Goal: Information Seeking & Learning: Learn about a topic

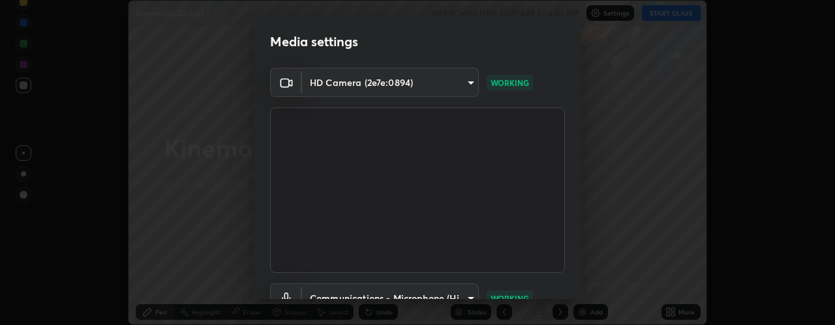
scroll to position [102, 0]
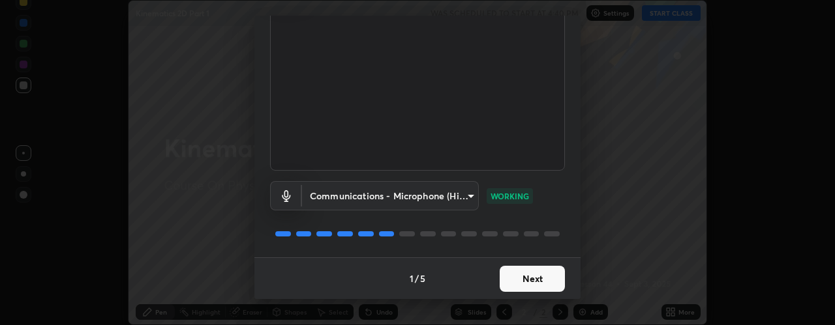
click at [515, 280] on button "Next" at bounding box center [531, 279] width 65 height 26
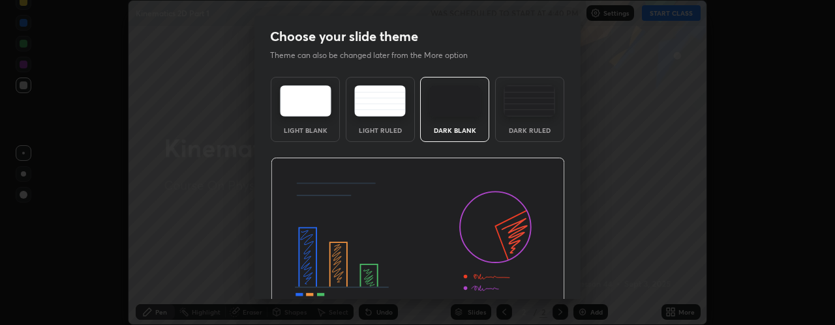
scroll to position [66, 0]
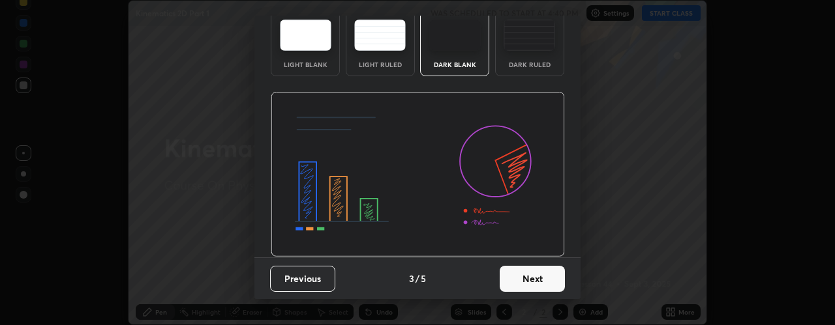
click at [514, 276] on button "Next" at bounding box center [531, 279] width 65 height 26
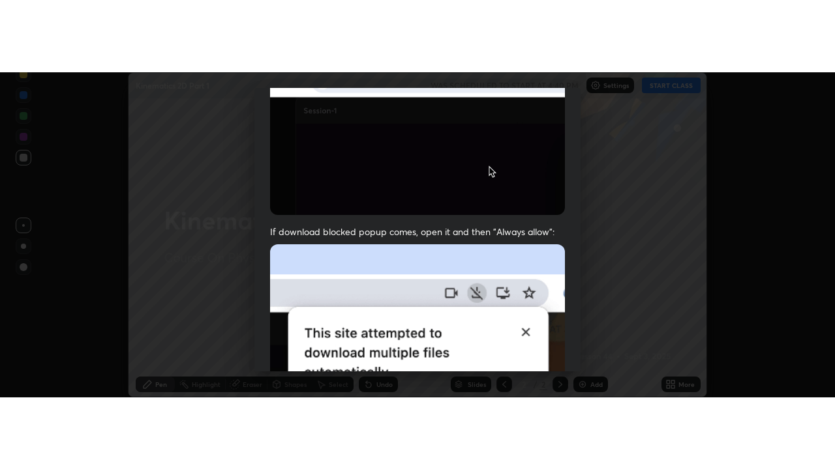
scroll to position [368, 0]
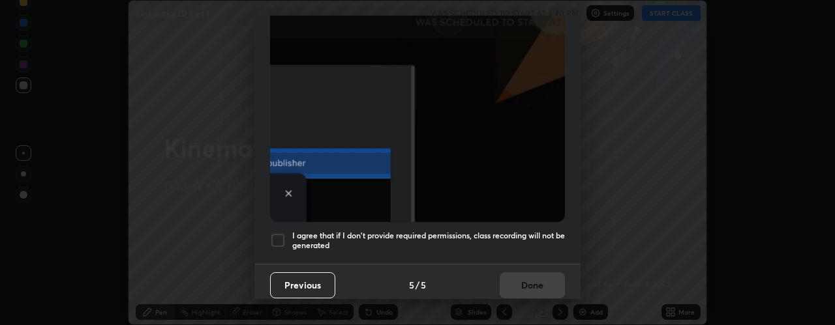
click at [495, 231] on h5 "I agree that if I don't provide required permissions, class recording will not …" at bounding box center [428, 241] width 273 height 20
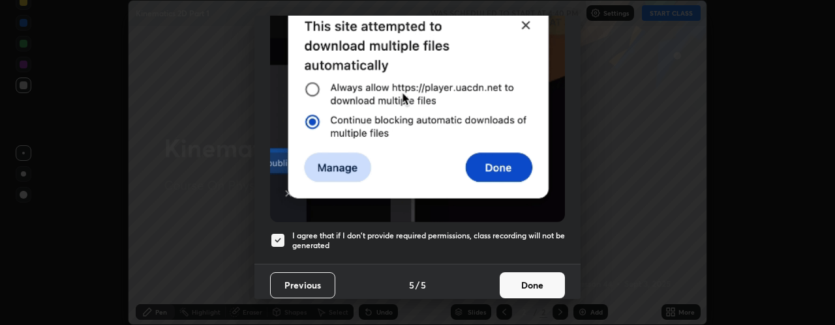
click at [515, 273] on button "Done" at bounding box center [531, 286] width 65 height 26
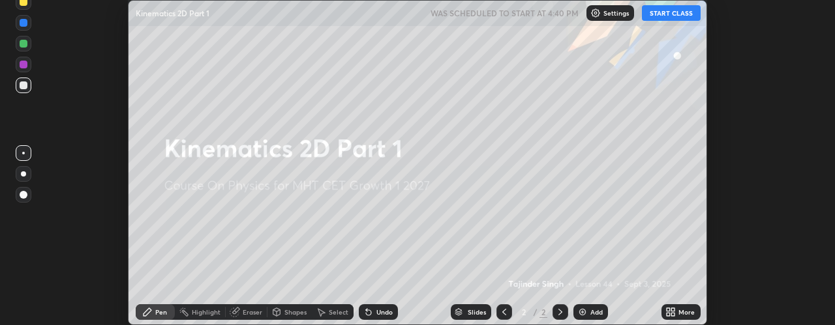
click at [675, 8] on button "START CLASS" at bounding box center [671, 13] width 59 height 16
click at [672, 314] on icon at bounding box center [672, 314] width 3 height 3
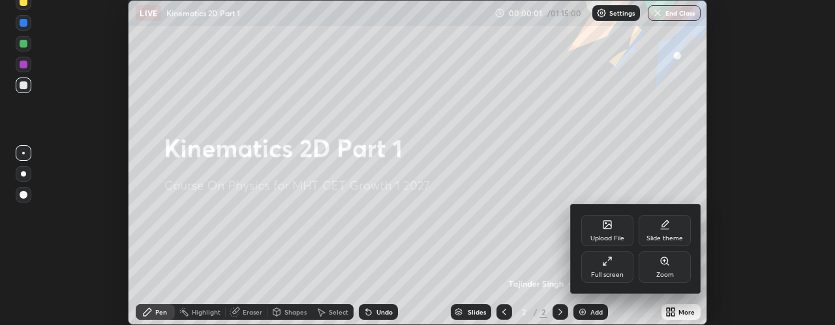
click at [595, 273] on div "Full screen" at bounding box center [607, 275] width 33 height 7
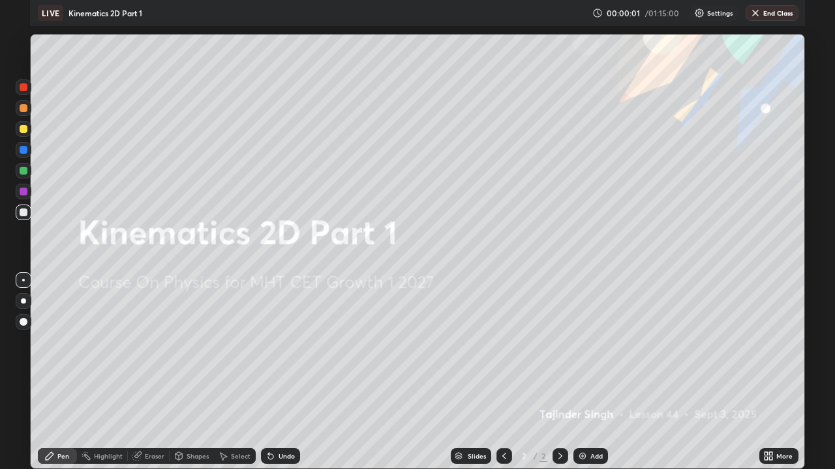
scroll to position [469, 835]
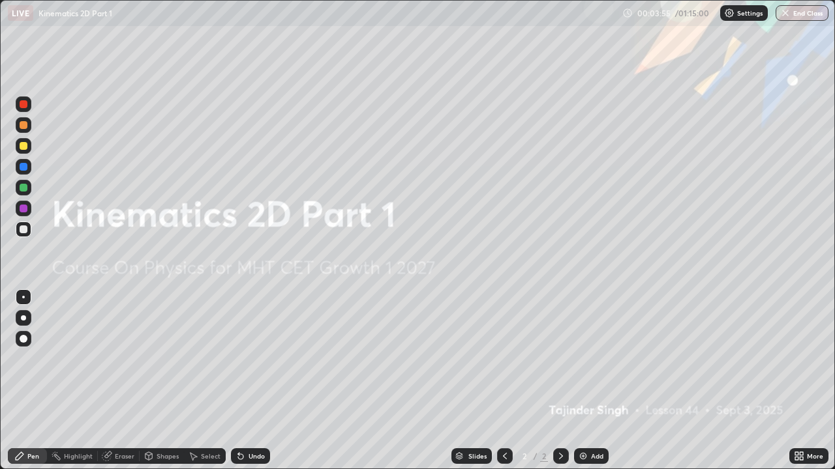
click at [587, 325] on img at bounding box center [583, 456] width 10 height 10
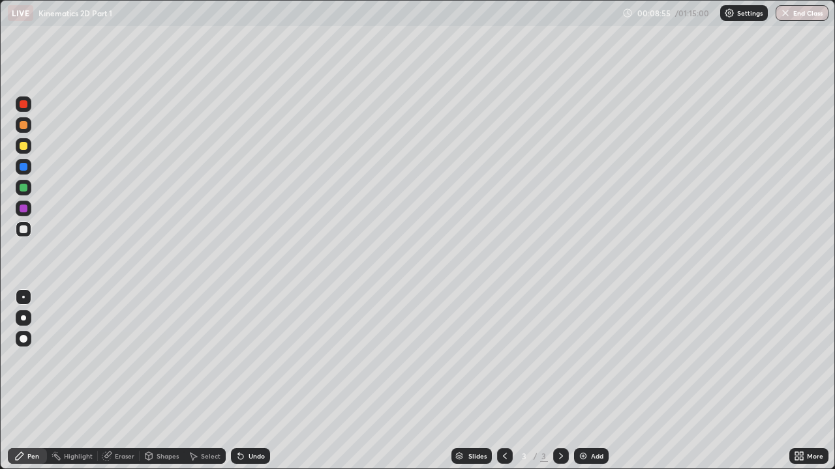
click at [123, 325] on div "Eraser" at bounding box center [125, 456] width 20 height 7
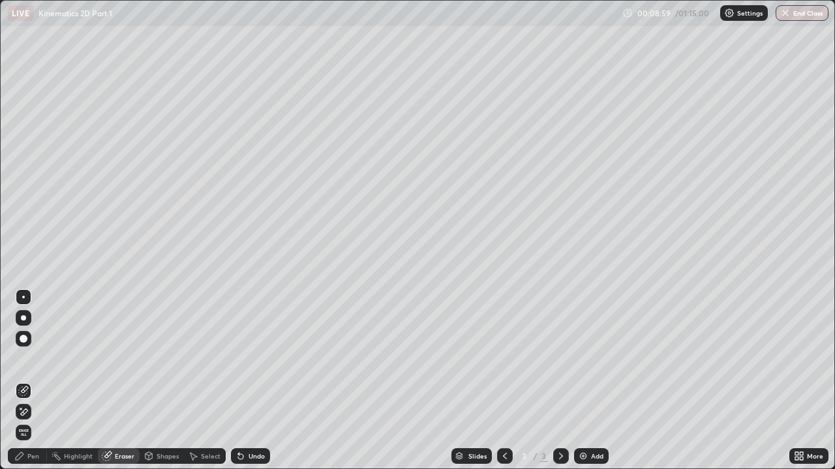
click at [27, 325] on div "Pen" at bounding box center [33, 456] width 12 height 7
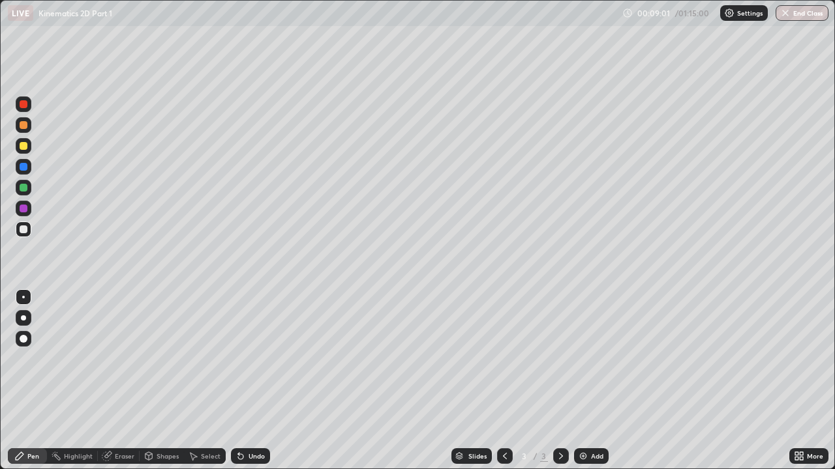
click at [20, 148] on div at bounding box center [24, 146] width 16 height 16
click at [23, 147] on div at bounding box center [24, 146] width 8 height 8
click at [250, 325] on div "Undo" at bounding box center [256, 456] width 16 height 7
click at [22, 228] on div at bounding box center [24, 230] width 8 height 8
click at [121, 325] on div "Eraser" at bounding box center [125, 456] width 20 height 7
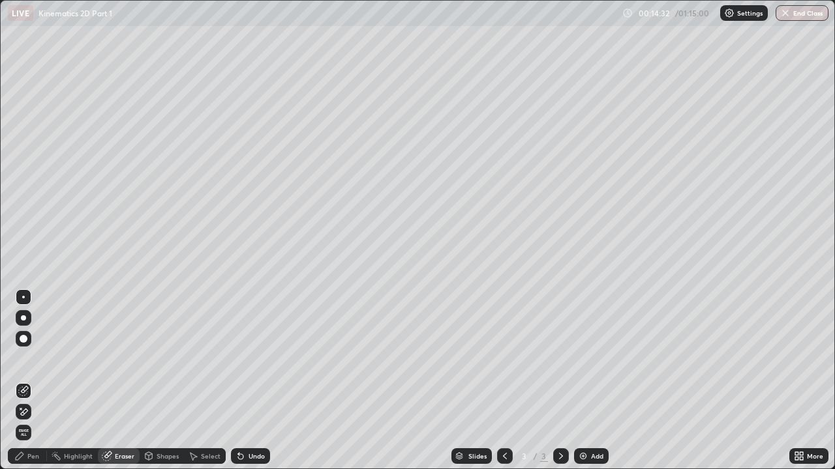
click at [21, 325] on div at bounding box center [24, 339] width 8 height 8
click at [30, 325] on div "Pen" at bounding box center [33, 456] width 12 height 7
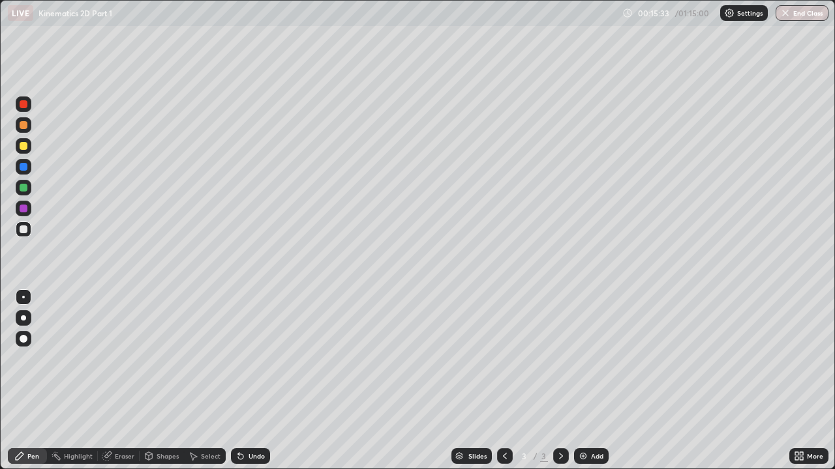
click at [121, 325] on div "Eraser" at bounding box center [125, 456] width 20 height 7
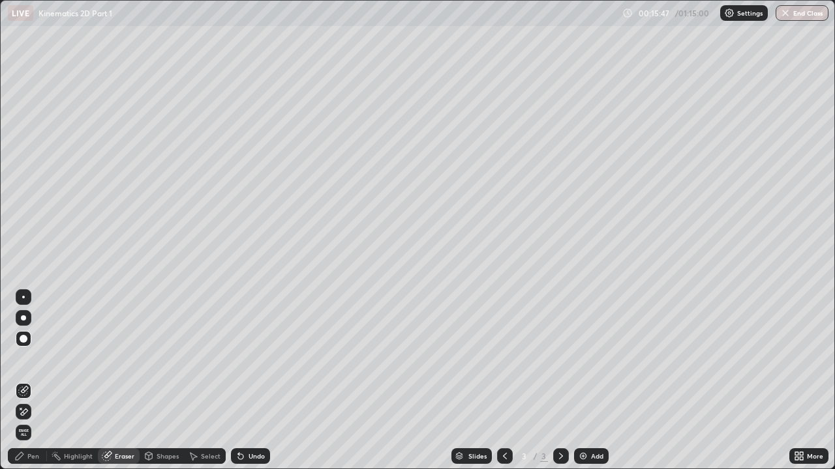
click at [26, 325] on div "Pen" at bounding box center [27, 457] width 39 height 16
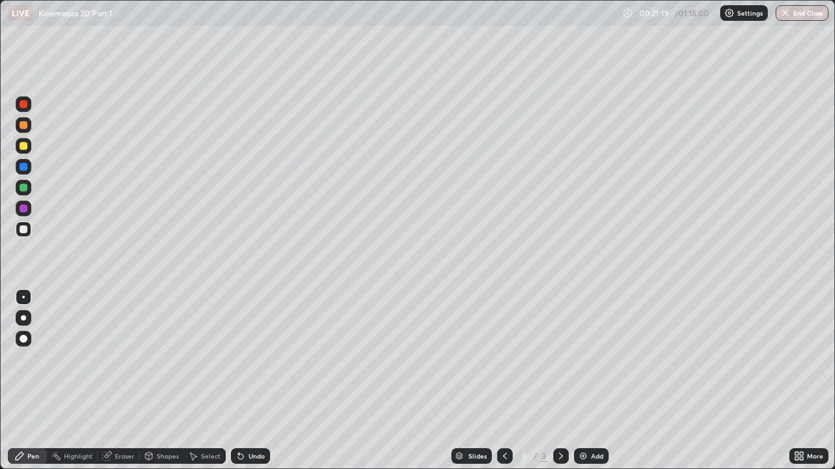
click at [23, 235] on div at bounding box center [24, 230] width 16 height 16
click at [248, 325] on div "Undo" at bounding box center [256, 456] width 16 height 7
click at [251, 325] on div "Undo" at bounding box center [256, 456] width 16 height 7
click at [248, 325] on div "Undo" at bounding box center [256, 456] width 16 height 7
click at [23, 149] on div at bounding box center [24, 146] width 8 height 8
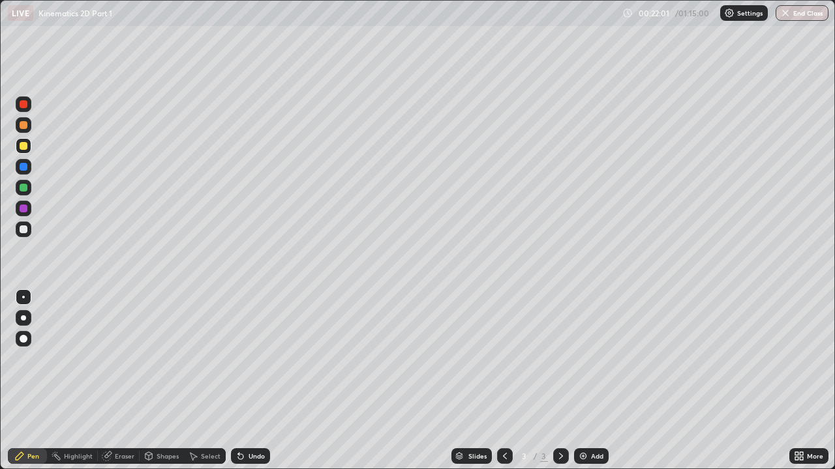
click at [248, 325] on div "Undo" at bounding box center [256, 456] width 16 height 7
click at [248, 325] on div "Undo" at bounding box center [250, 457] width 39 height 16
click at [243, 325] on icon at bounding box center [240, 456] width 10 height 10
click at [246, 325] on div "Undo" at bounding box center [250, 457] width 39 height 16
click at [252, 325] on div "Undo" at bounding box center [250, 457] width 39 height 16
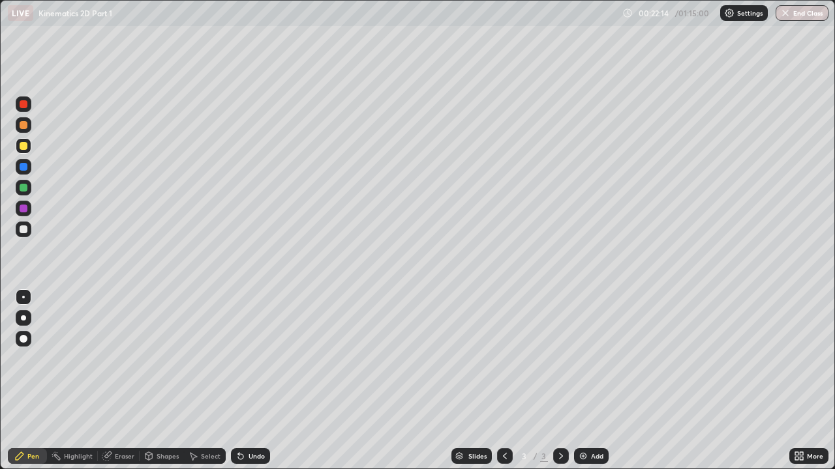
click at [249, 325] on div "Undo" at bounding box center [256, 456] width 16 height 7
click at [248, 325] on div "Undo" at bounding box center [256, 456] width 16 height 7
click at [22, 231] on div at bounding box center [24, 230] width 8 height 8
click at [25, 152] on div at bounding box center [24, 146] width 16 height 16
click at [238, 325] on icon at bounding box center [238, 453] width 1 height 1
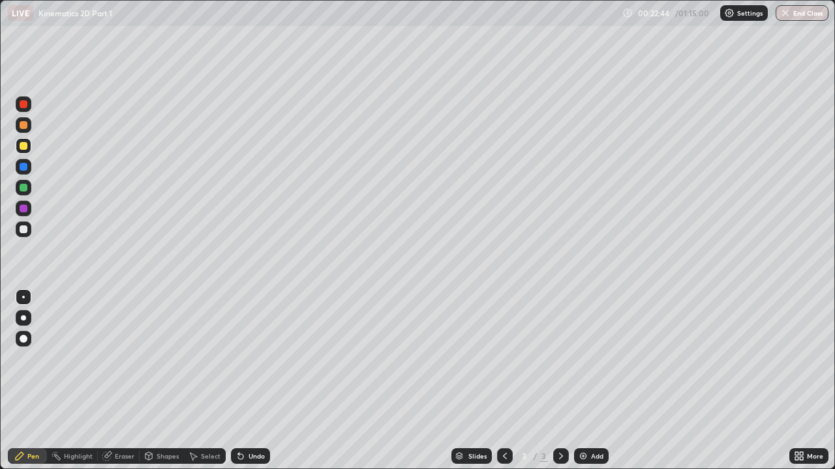
click at [24, 231] on div at bounding box center [24, 230] width 8 height 8
click at [23, 190] on div at bounding box center [24, 188] width 8 height 8
click at [22, 145] on div at bounding box center [24, 146] width 8 height 8
click at [23, 235] on div at bounding box center [24, 230] width 16 height 16
click at [26, 143] on div at bounding box center [24, 146] width 8 height 8
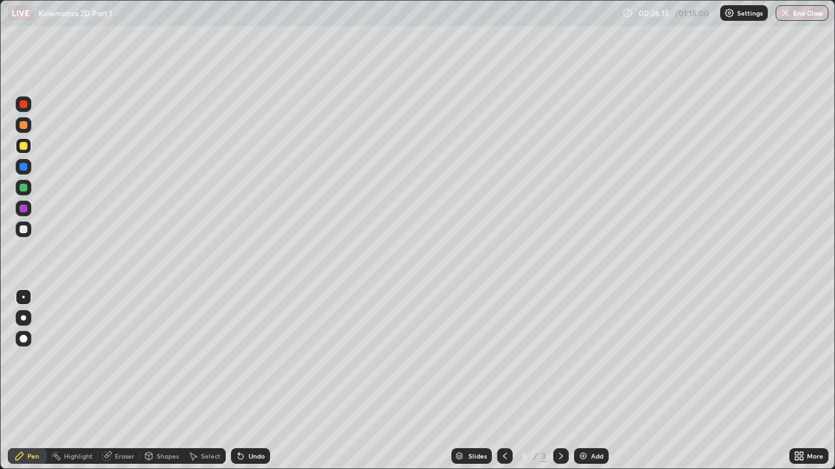
click at [21, 209] on div at bounding box center [24, 209] width 8 height 8
click at [18, 229] on div at bounding box center [24, 230] width 16 height 16
click at [22, 210] on div at bounding box center [24, 209] width 8 height 8
click at [25, 187] on div at bounding box center [24, 188] width 8 height 8
click at [249, 325] on div "Undo" at bounding box center [256, 456] width 16 height 7
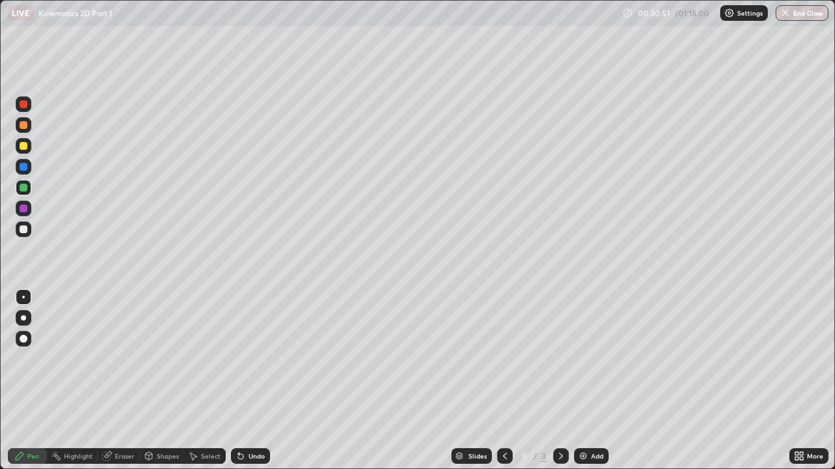
click at [23, 230] on div at bounding box center [24, 230] width 8 height 8
click at [19, 166] on div at bounding box center [24, 167] width 16 height 16
click at [21, 143] on div at bounding box center [24, 146] width 8 height 8
click at [258, 325] on div "Undo" at bounding box center [256, 456] width 16 height 7
click at [243, 325] on div "Undo" at bounding box center [250, 457] width 39 height 16
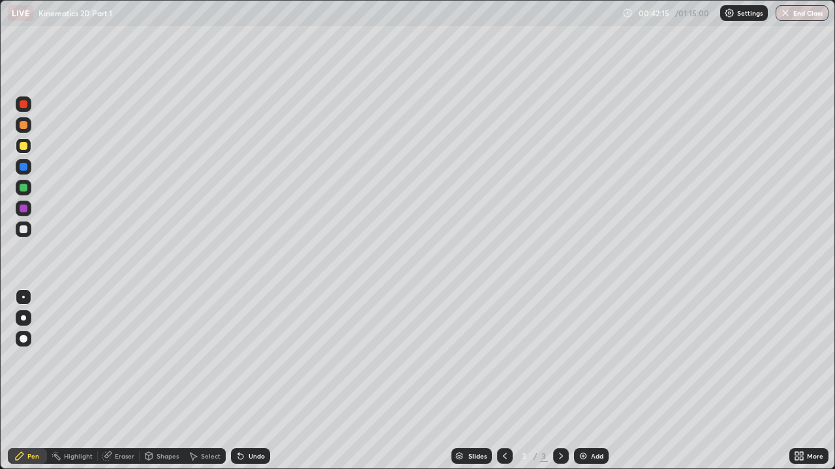
click at [243, 325] on div "Undo" at bounding box center [250, 457] width 39 height 16
click at [243, 325] on icon at bounding box center [240, 456] width 10 height 10
click at [246, 325] on div "Undo" at bounding box center [250, 457] width 39 height 16
click at [582, 325] on div "Add" at bounding box center [591, 457] width 35 height 16
click at [22, 230] on div at bounding box center [24, 230] width 8 height 8
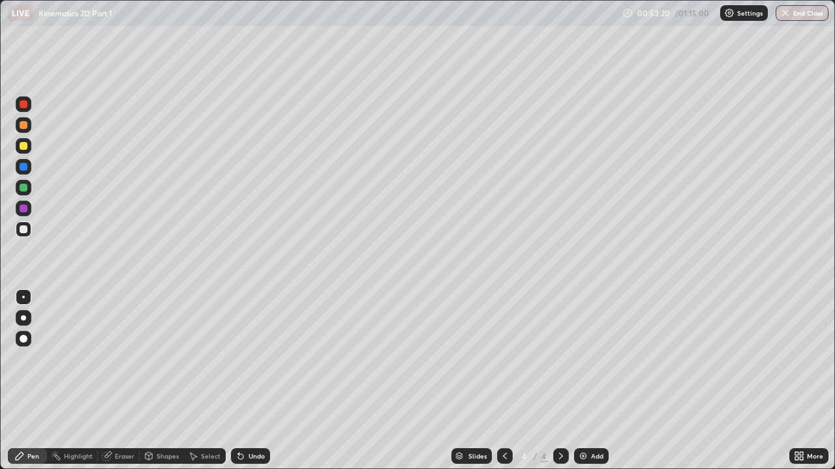
click at [22, 167] on div at bounding box center [24, 167] width 8 height 8
click at [23, 232] on div at bounding box center [24, 230] width 8 height 8
click at [117, 325] on div "Eraser" at bounding box center [119, 457] width 42 height 16
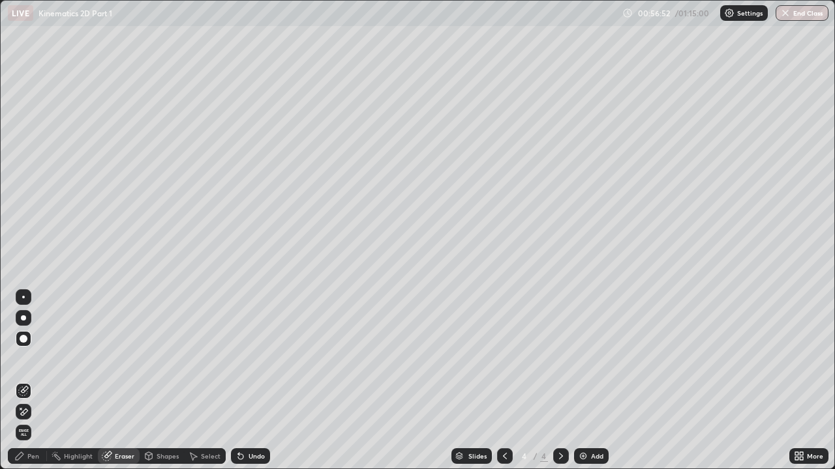
click at [28, 325] on div "Pen" at bounding box center [27, 457] width 39 height 16
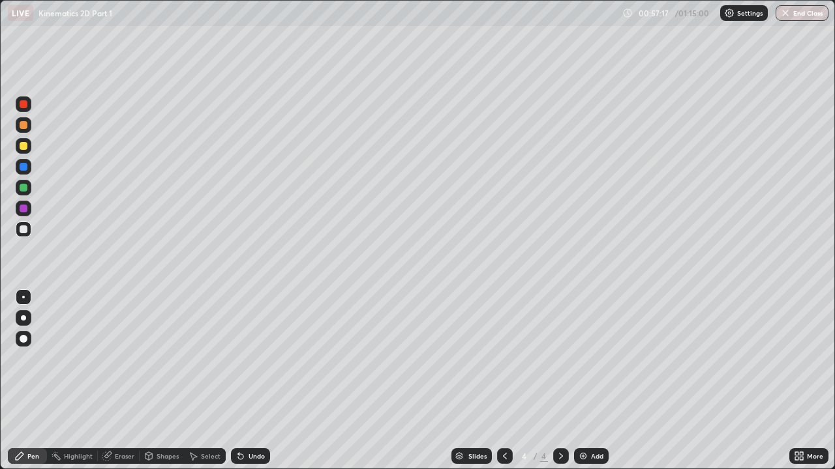
click at [248, 325] on div "Undo" at bounding box center [256, 456] width 16 height 7
click at [252, 325] on div "Undo" at bounding box center [256, 456] width 16 height 7
click at [251, 325] on div "Undo" at bounding box center [256, 456] width 16 height 7
click at [250, 325] on div "Undo" at bounding box center [256, 456] width 16 height 7
click at [25, 143] on div at bounding box center [24, 146] width 8 height 8
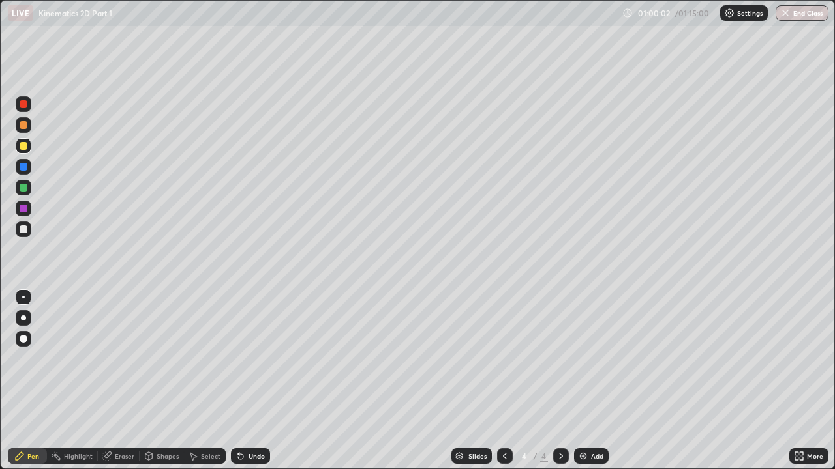
click at [23, 230] on div at bounding box center [24, 230] width 8 height 8
click at [503, 325] on icon at bounding box center [504, 456] width 10 height 10
click at [559, 325] on icon at bounding box center [561, 456] width 10 height 10
click at [250, 325] on div "Undo" at bounding box center [256, 456] width 16 height 7
click at [807, 14] on button "End Class" at bounding box center [803, 13] width 52 height 16
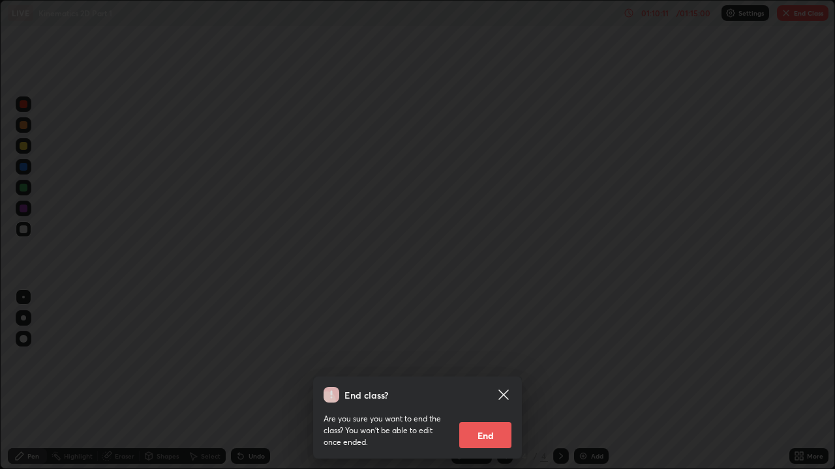
click at [499, 325] on button "End" at bounding box center [485, 436] width 52 height 26
